Goal: Go to known website: Access a specific website the user already knows

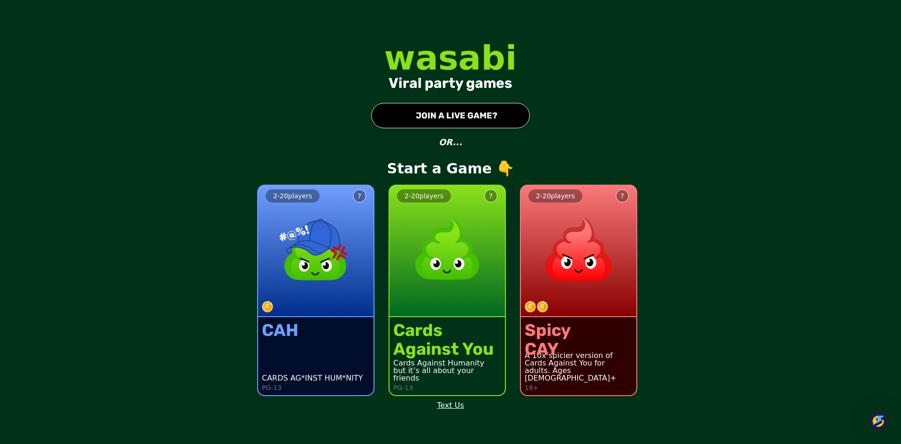
click at [456, 282] on img at bounding box center [447, 249] width 83 height 83
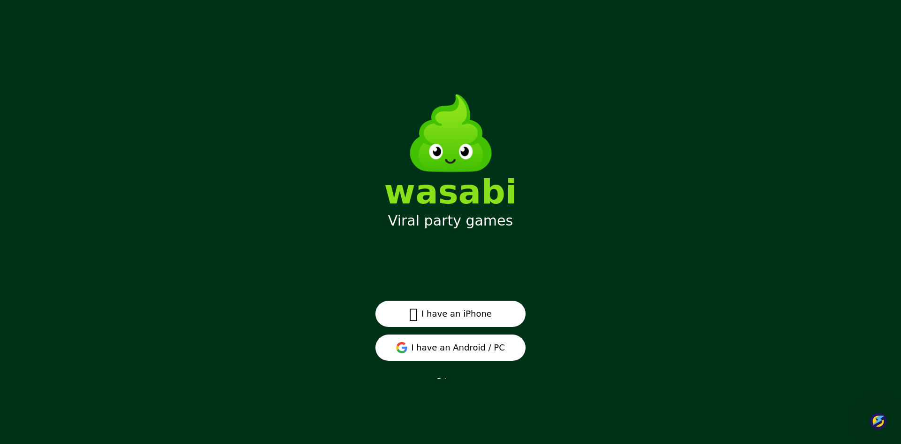
click at [505, 340] on button "I have an Android / PC" at bounding box center [451, 347] width 150 height 26
click at [515, 341] on button "I have an Android / PC" at bounding box center [451, 347] width 150 height 26
